Goal: Information Seeking & Learning: Find specific fact

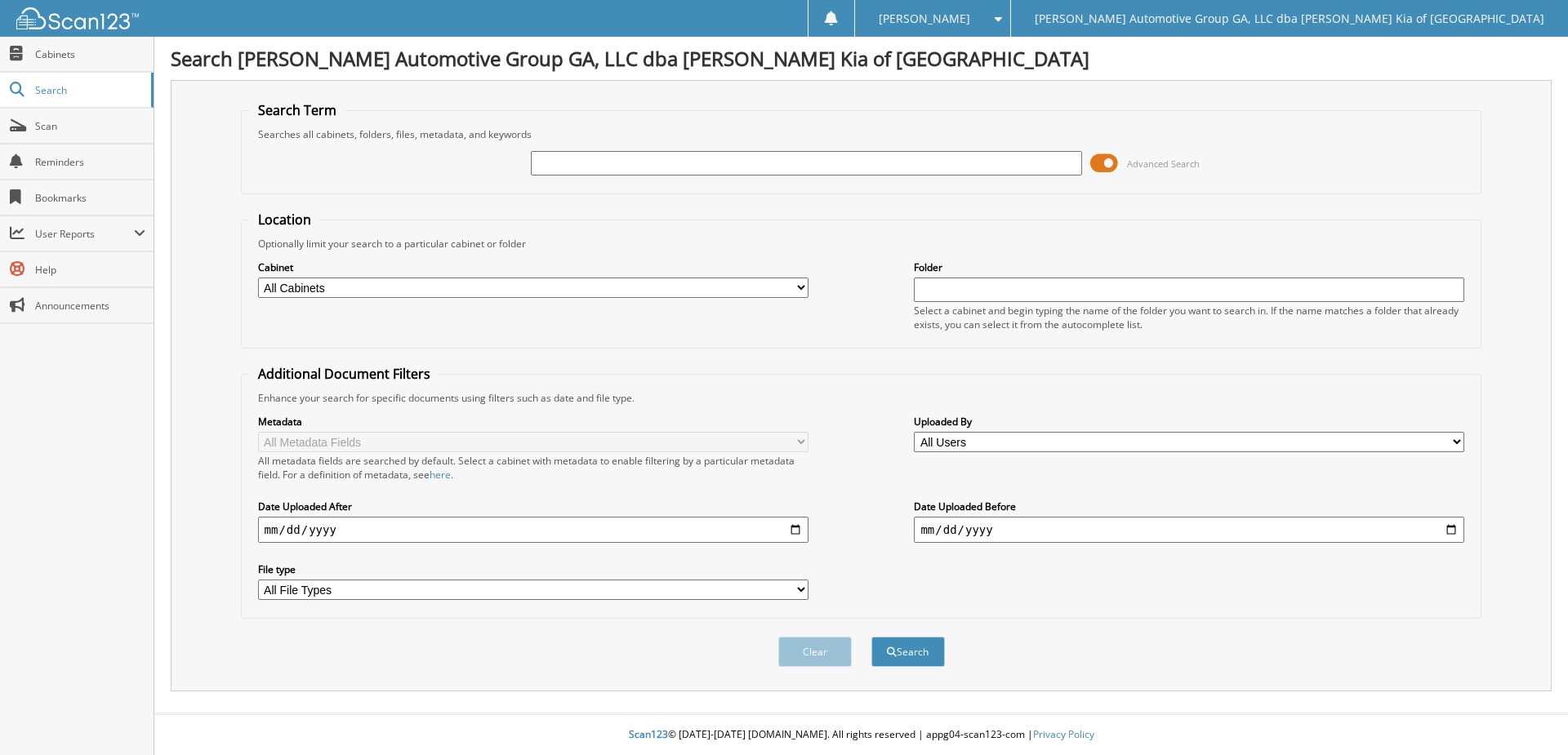
click at [659, 171] on input "text" at bounding box center [806, 163] width 551 height 24
type input "hardy"
click at [872, 637] on button "Search" at bounding box center [908, 652] width 73 height 30
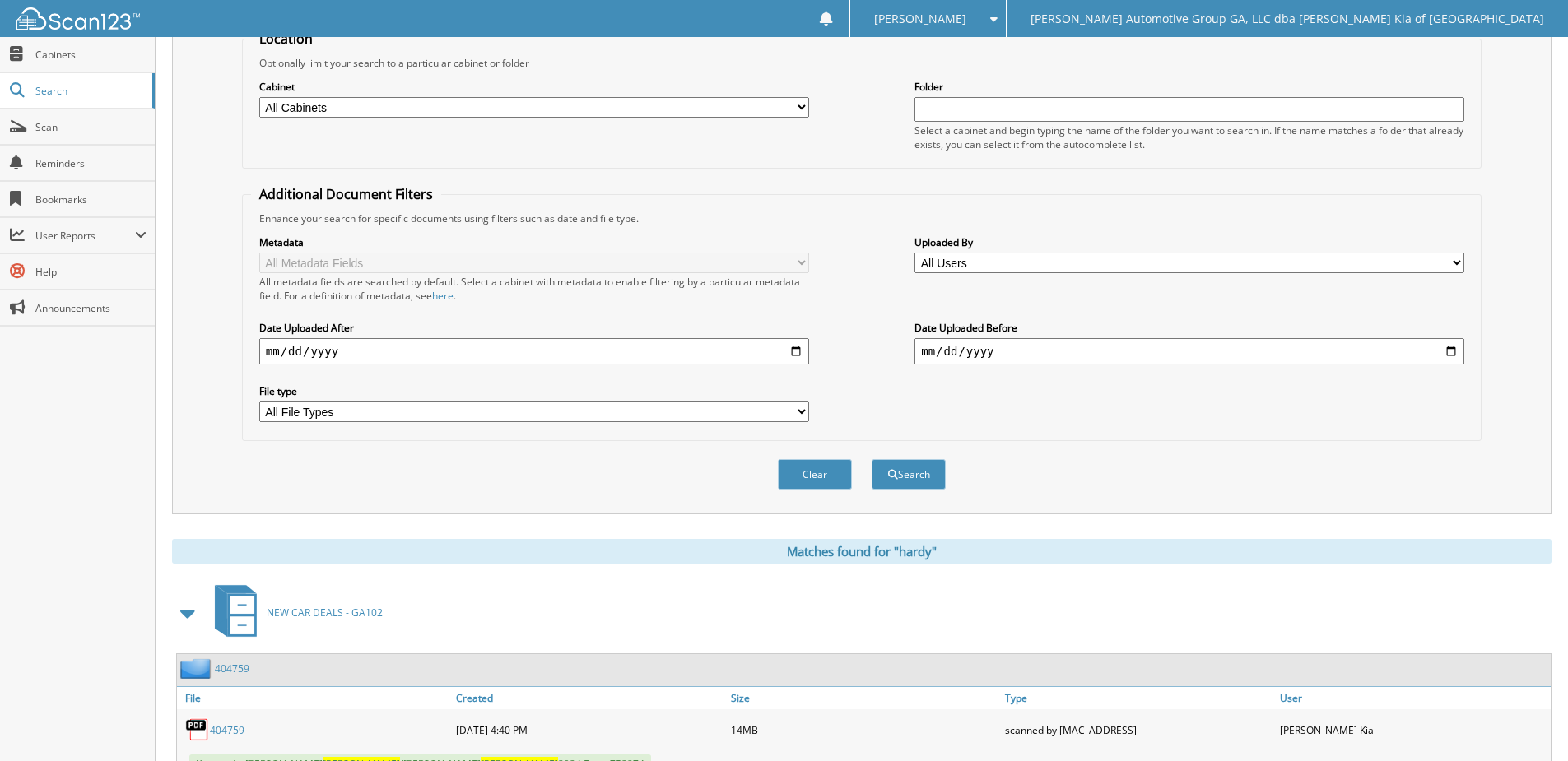
drag, startPoint x: 537, startPoint y: 696, endPoint x: 552, endPoint y: 764, distance: 69.6
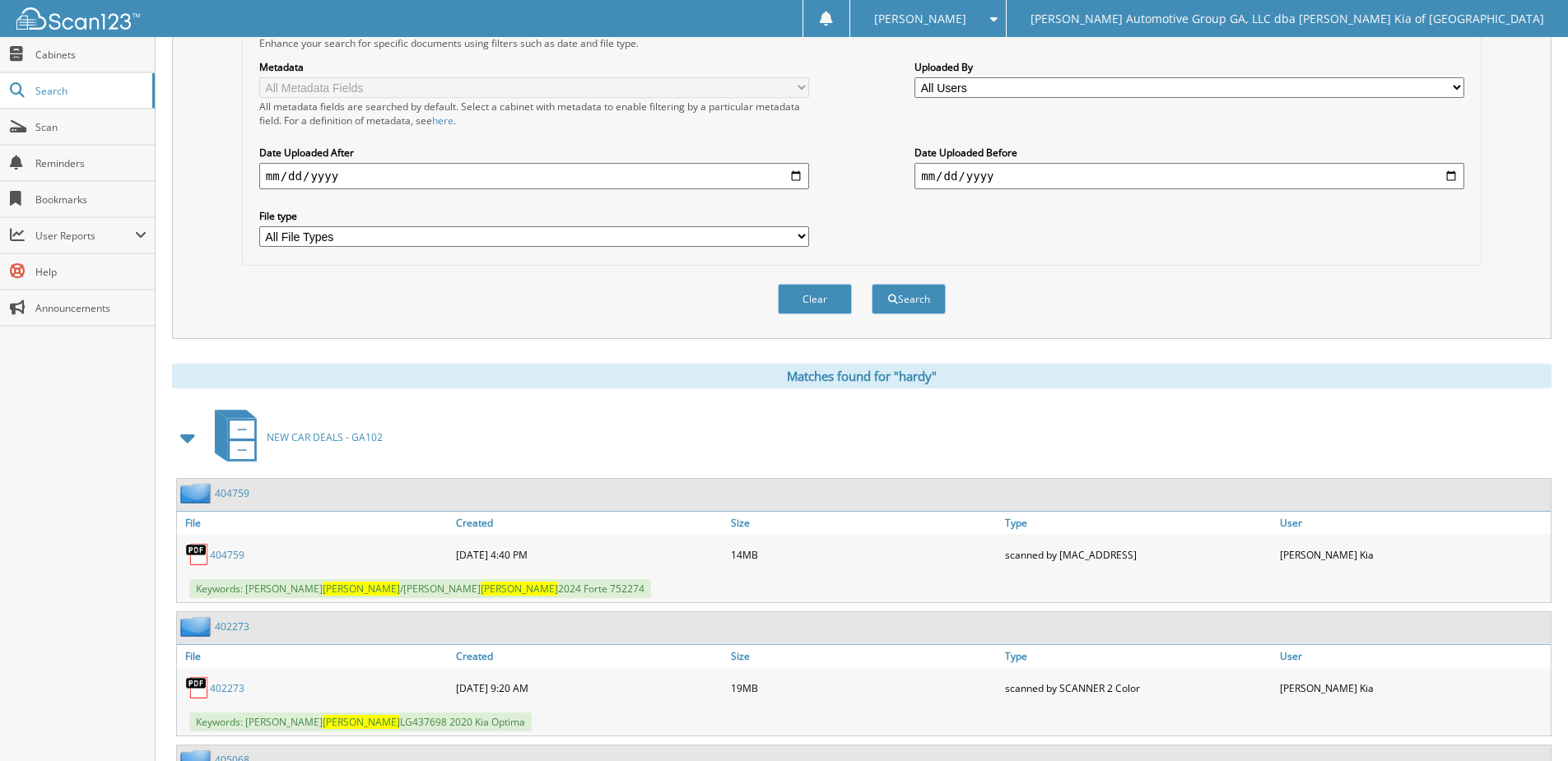
drag, startPoint x: 487, startPoint y: 489, endPoint x: 487, endPoint y: 529, distance: 40.0
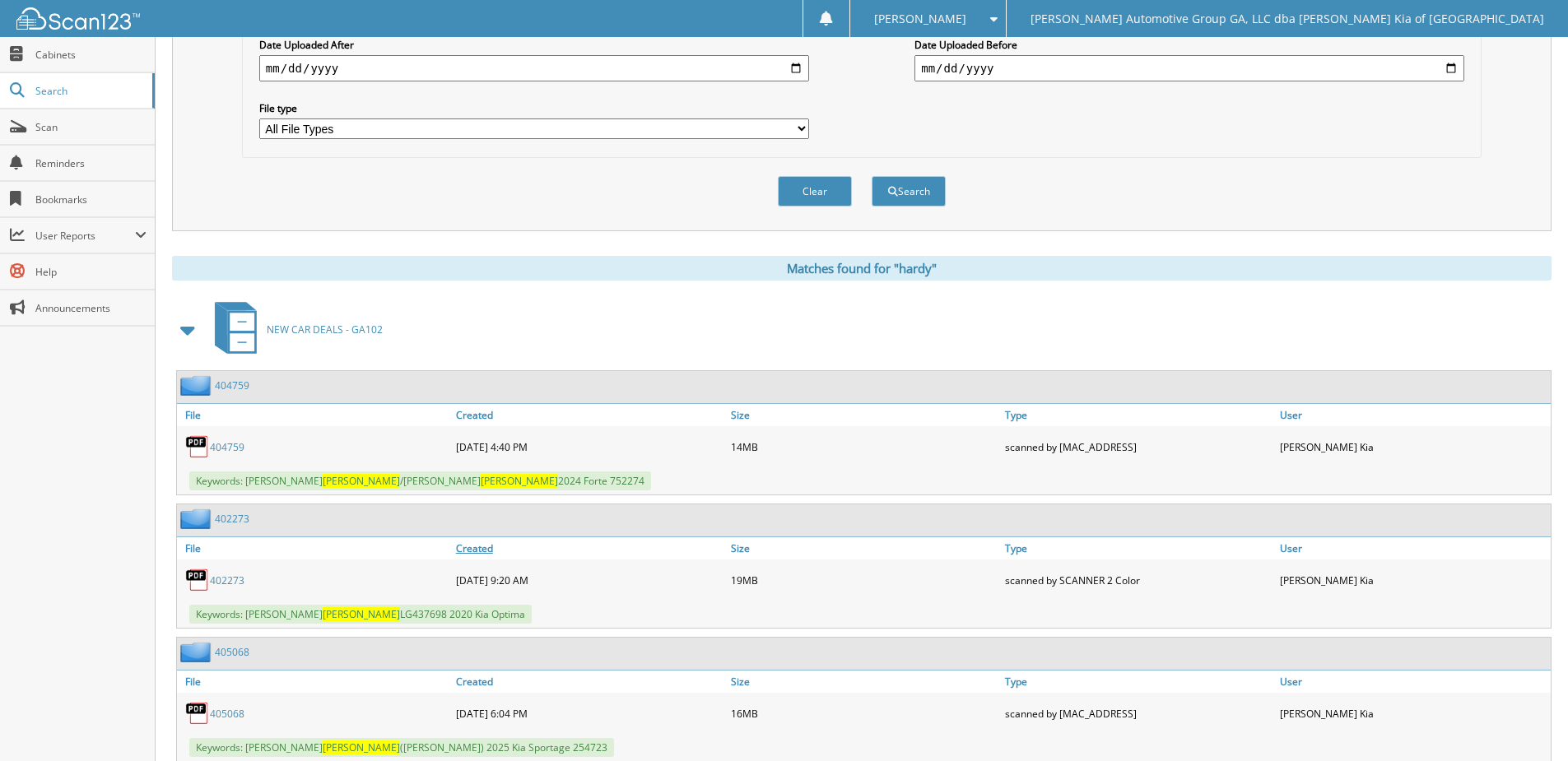
drag, startPoint x: 615, startPoint y: 567, endPoint x: 607, endPoint y: 600, distance: 34.0
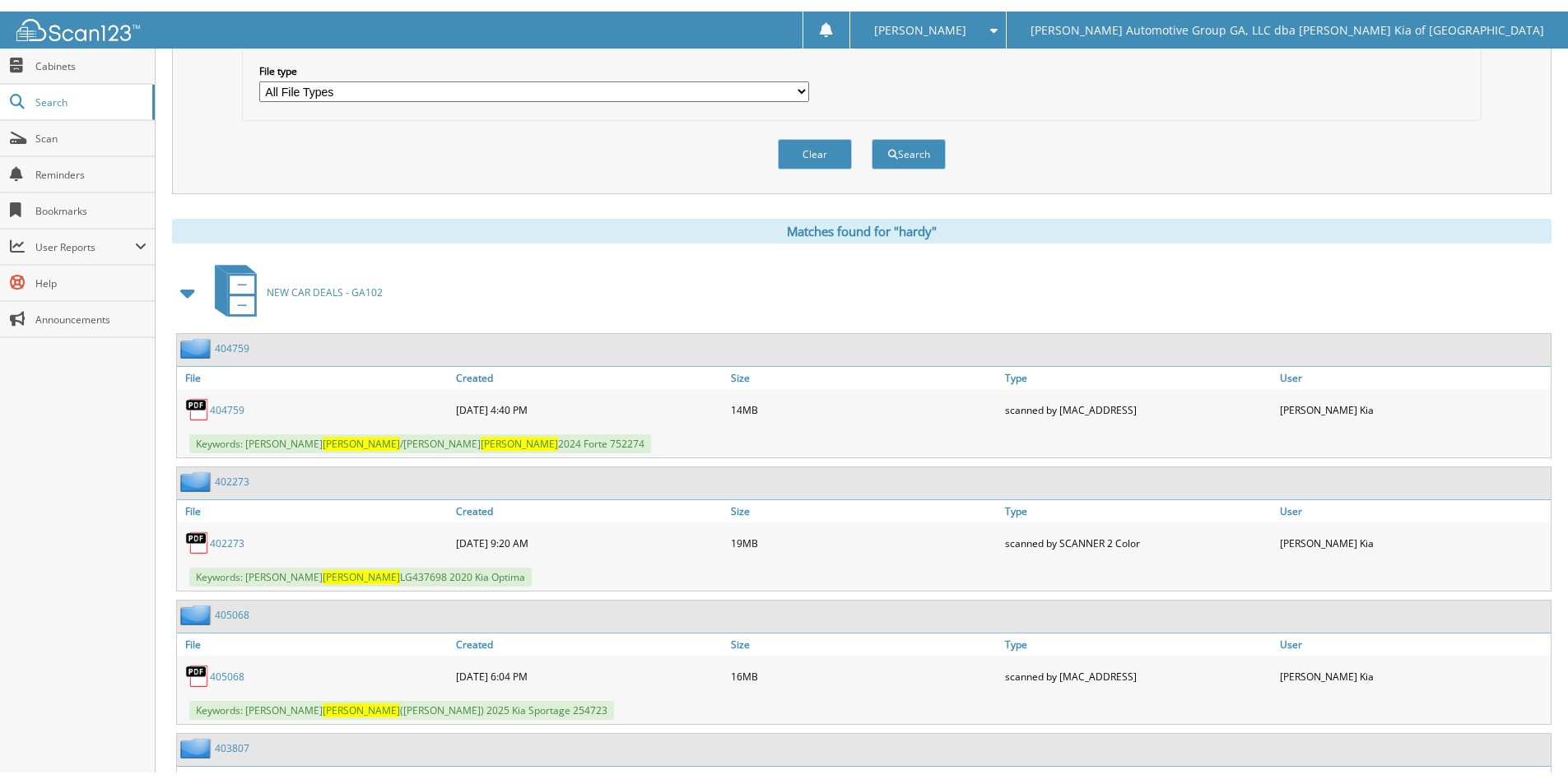
scroll to position [521, 0]
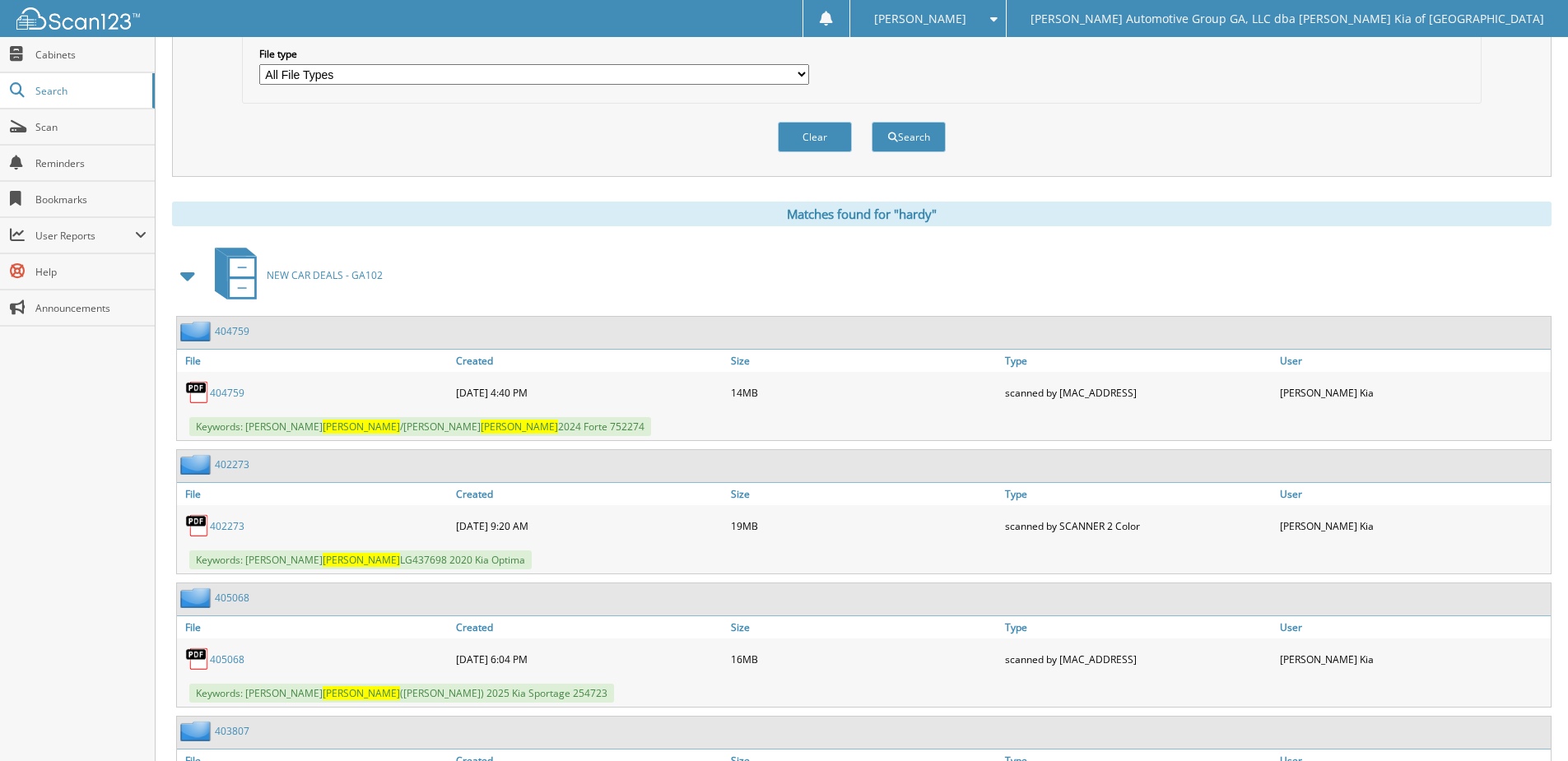
drag, startPoint x: 606, startPoint y: 600, endPoint x: 603, endPoint y: 619, distance: 19.2
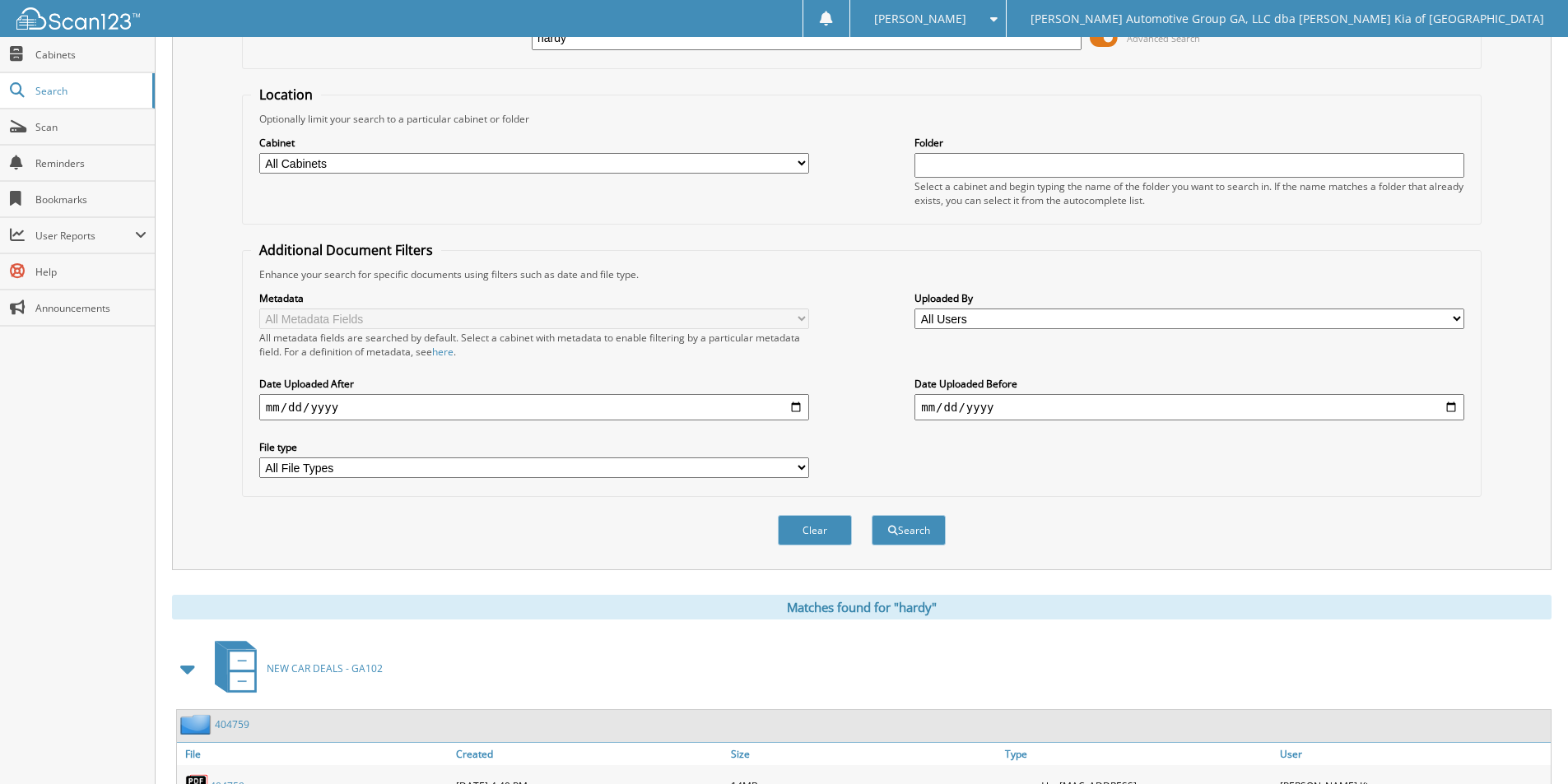
scroll to position [110, 0]
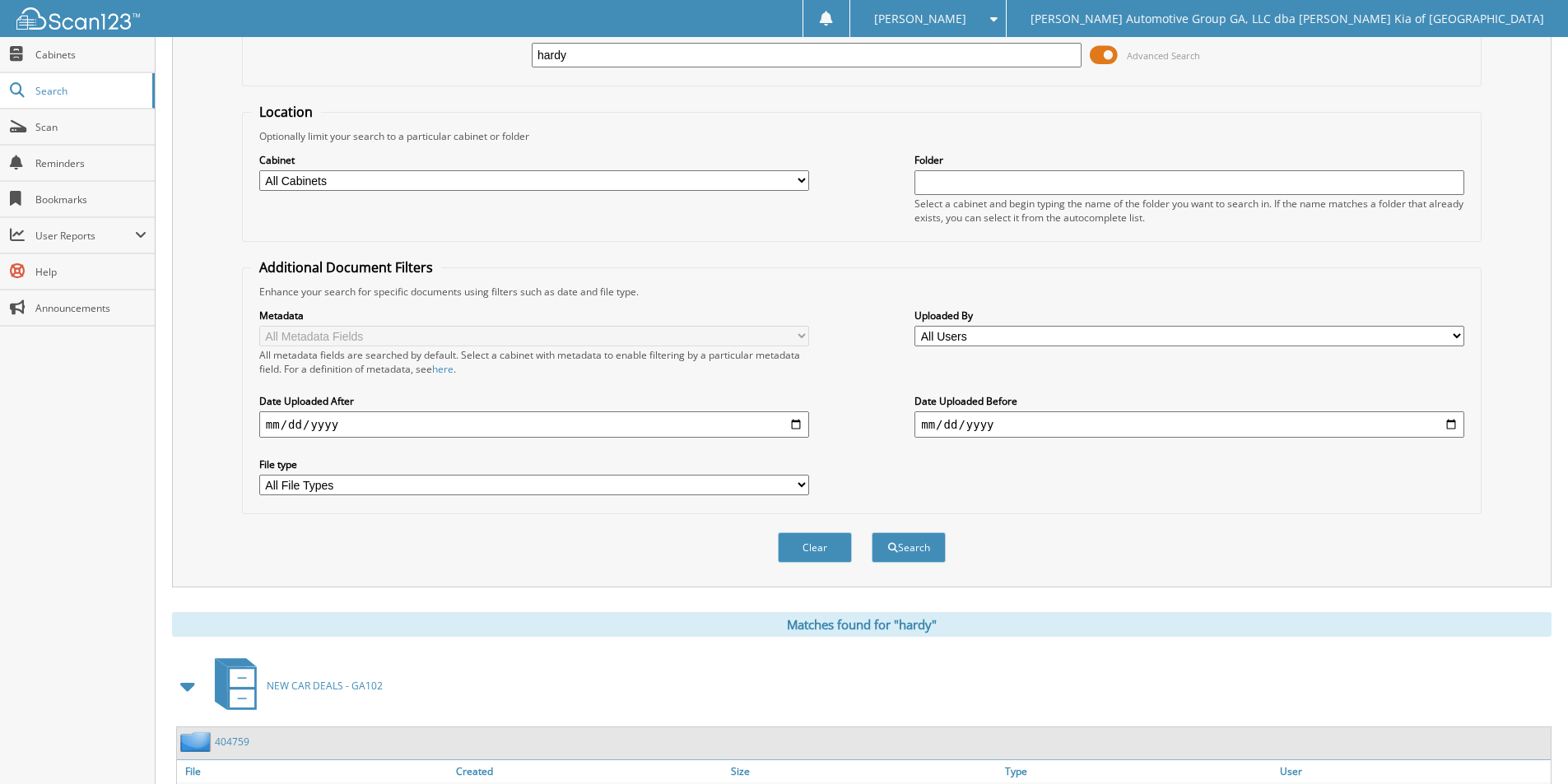
drag, startPoint x: 591, startPoint y: 59, endPoint x: 349, endPoint y: 50, distance: 242.2
click at [349, 50] on div "hardy Advanced Search" at bounding box center [862, 54] width 1221 height 44
type input "405068"
click at [872, 532] on button "Search" at bounding box center [908, 547] width 74 height 30
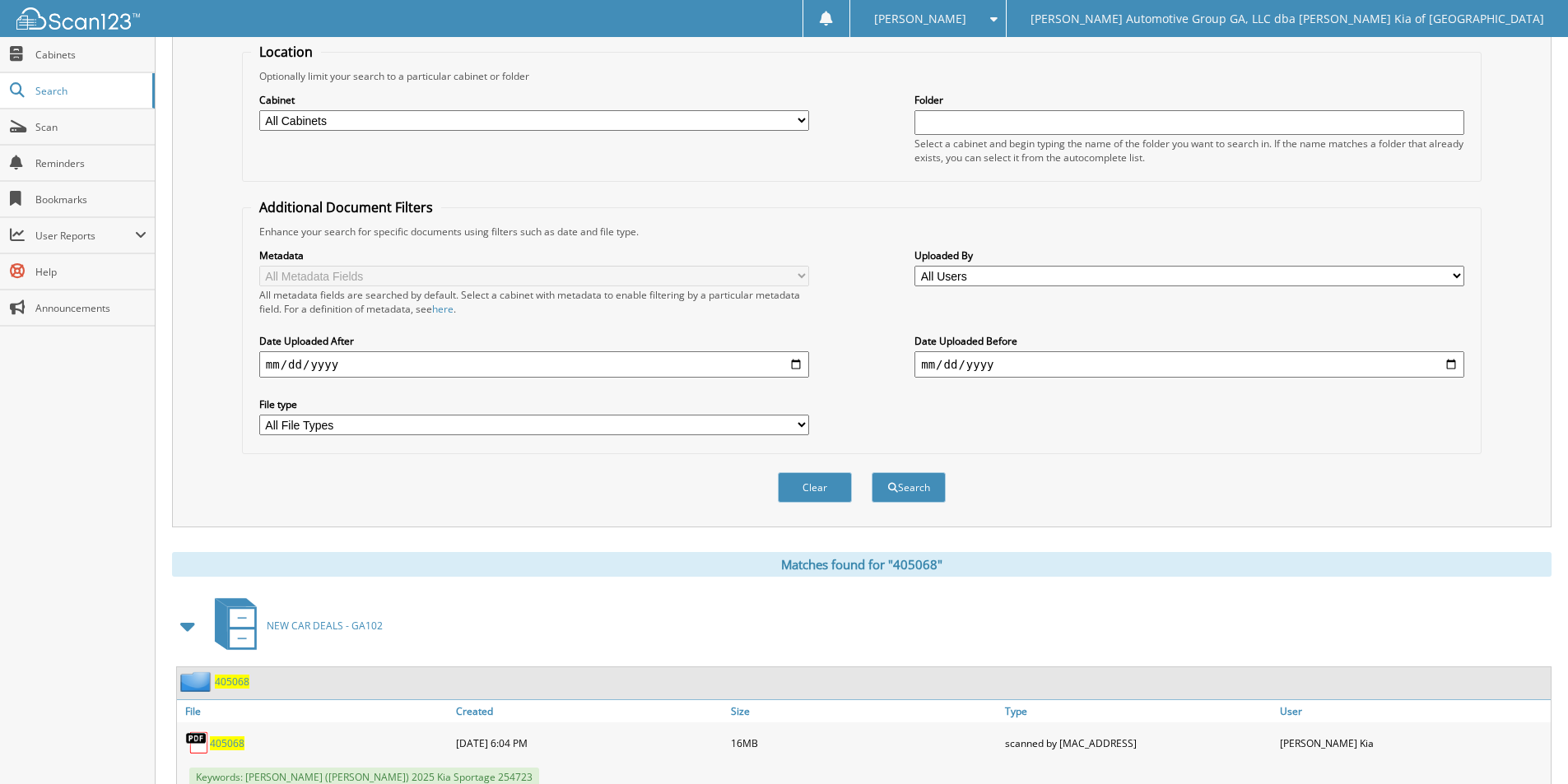
scroll to position [227, 0]
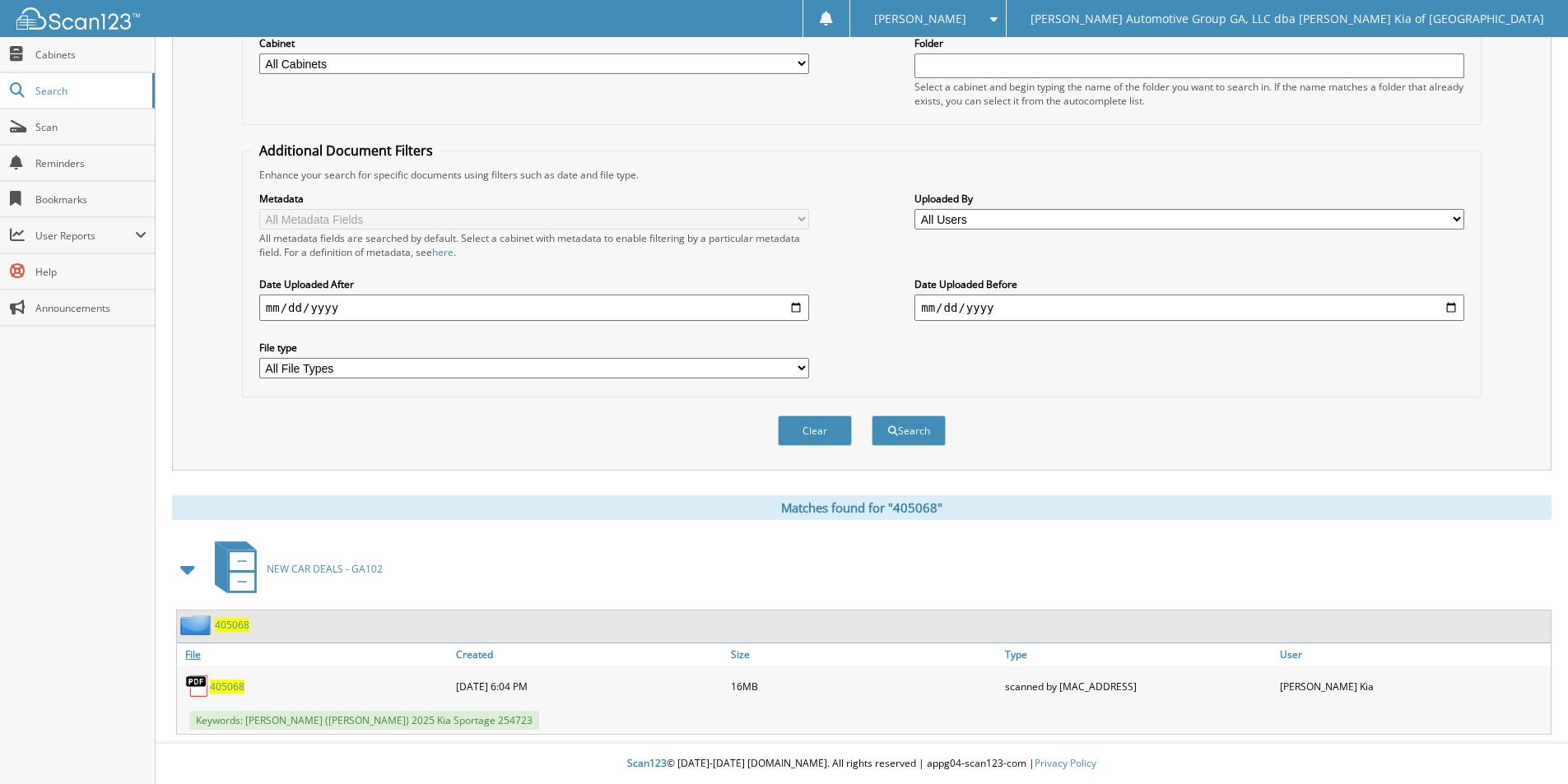
drag, startPoint x: 502, startPoint y: 421, endPoint x: 431, endPoint y: 655, distance: 244.5
click at [225, 681] on span "405068" at bounding box center [226, 686] width 34 height 14
